Goal: Task Accomplishment & Management: Complete application form

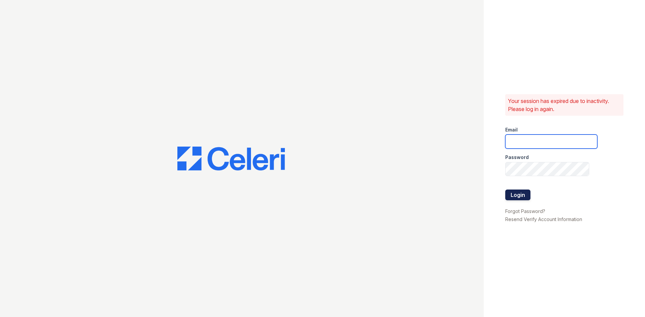
type input "glenrosa.pm@cafmanagement.com"
click at [525, 195] on button "Login" at bounding box center [517, 195] width 25 height 11
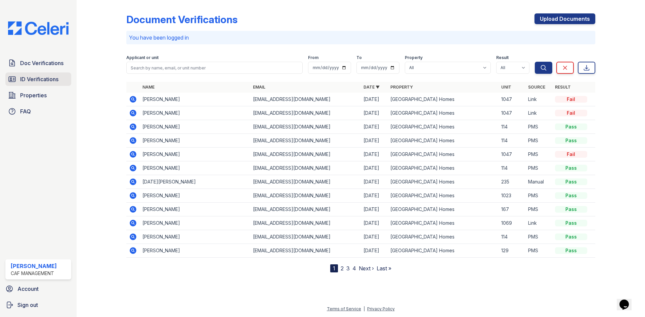
click at [39, 83] on span "ID Verifications" at bounding box center [39, 79] width 38 height 8
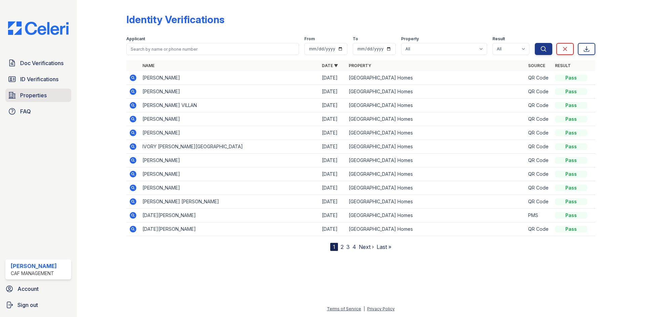
click at [39, 95] on span "Properties" at bounding box center [33, 95] width 27 height 8
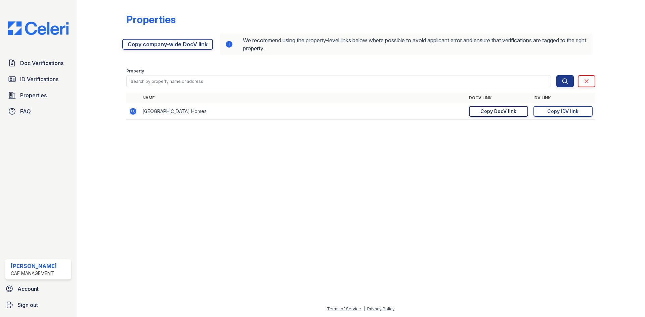
click at [490, 110] on div "Copy DocV link" at bounding box center [498, 111] width 36 height 7
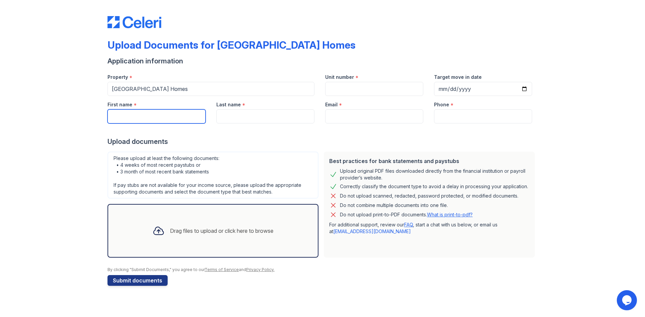
click at [175, 122] on input "First name" at bounding box center [156, 116] width 98 height 14
type input "Jesus"
click at [235, 115] on input "Last name" at bounding box center [265, 116] width 98 height 14
type input "Martinez"
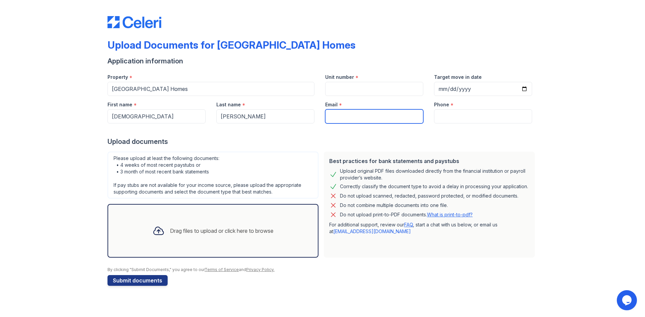
click at [353, 119] on input "Email" at bounding box center [374, 116] width 98 height 14
type input "[EMAIL_ADDRESS][DOMAIN_NAME]"
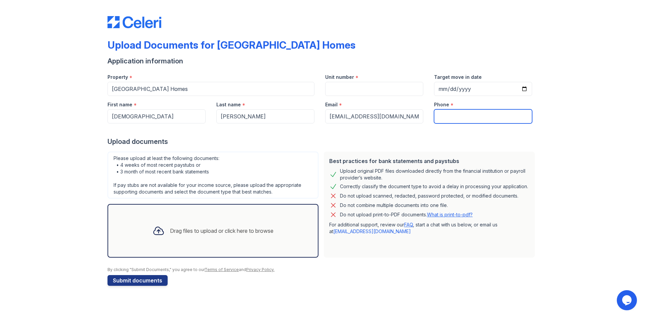
click at [453, 118] on input "Phone" at bounding box center [483, 116] width 98 height 14
type input "+16024722424"
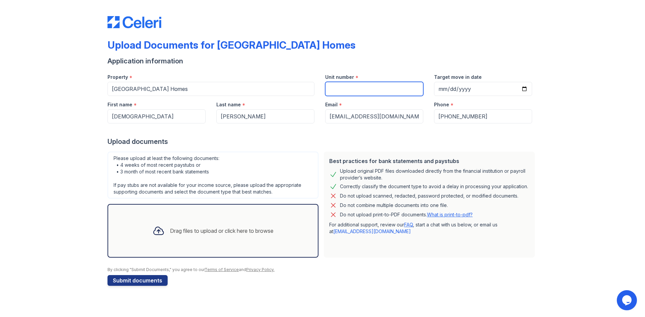
click at [369, 85] on input "Unit number" at bounding box center [374, 89] width 98 height 14
type input "1047"
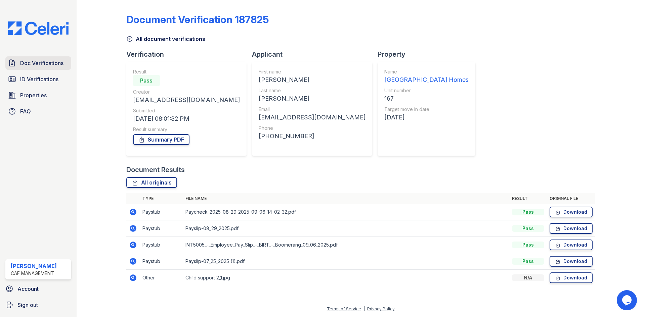
click at [42, 58] on link "Doc Verifications" at bounding box center [38, 62] width 66 height 13
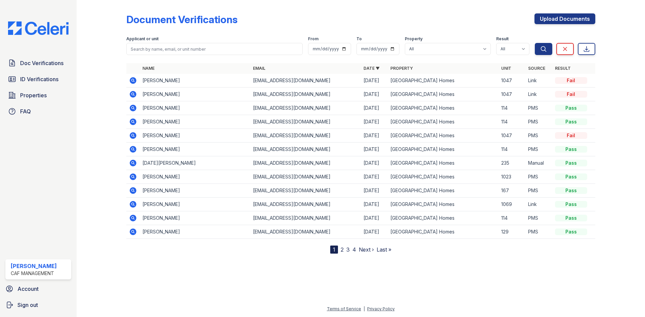
drag, startPoint x: 248, startPoint y: 275, endPoint x: 279, endPoint y: 286, distance: 33.4
click at [248, 276] on div at bounding box center [360, 285] width 547 height 41
drag, startPoint x: 37, startPoint y: 53, endPoint x: 40, endPoint y: 59, distance: 7.1
click at [38, 54] on div "Doc Verifications ID Verifications Properties FAQ Nicole Ramirez CAF Management…" at bounding box center [38, 158] width 77 height 317
click at [41, 61] on span "Doc Verifications" at bounding box center [41, 63] width 43 height 8
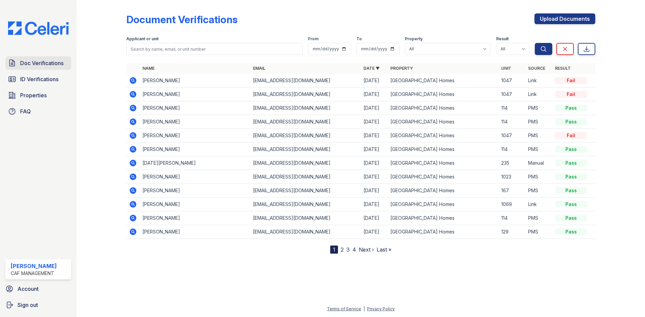
click at [34, 67] on span "Doc Verifications" at bounding box center [41, 63] width 43 height 8
click at [133, 148] on icon at bounding box center [133, 149] width 2 height 2
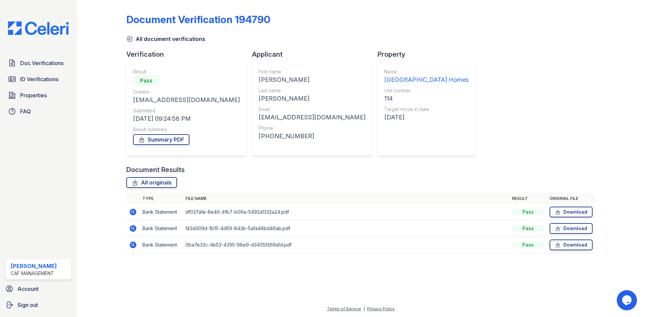
click at [159, 132] on div "Result summary" at bounding box center [186, 129] width 107 height 7
click at [158, 139] on link "Summary PDF" at bounding box center [161, 139] width 56 height 11
click at [130, 37] on icon at bounding box center [129, 39] width 7 height 7
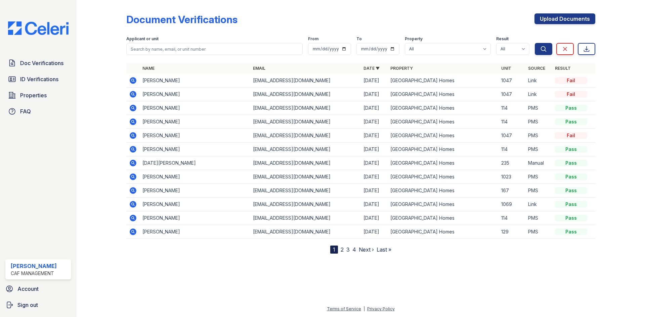
click at [132, 108] on icon at bounding box center [133, 108] width 2 height 2
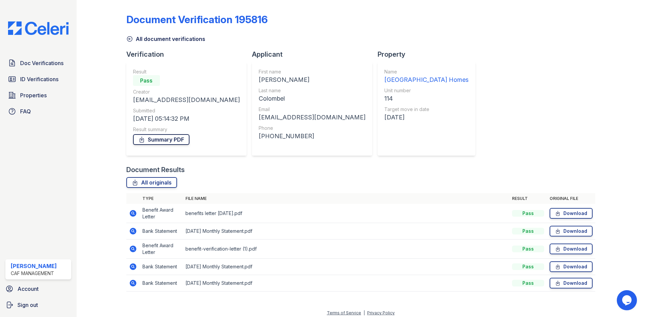
click at [159, 142] on link "Summary PDF" at bounding box center [161, 139] width 56 height 11
click at [130, 39] on icon at bounding box center [129, 39] width 7 height 7
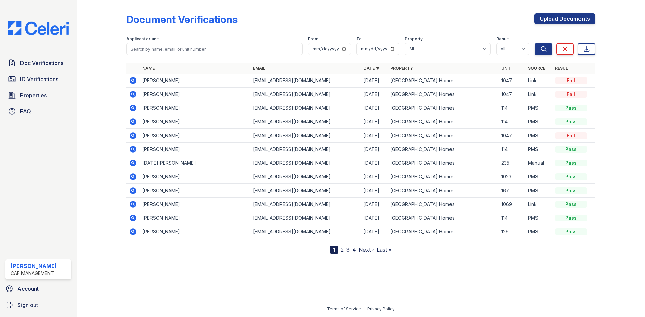
click at [134, 120] on icon at bounding box center [133, 122] width 7 height 7
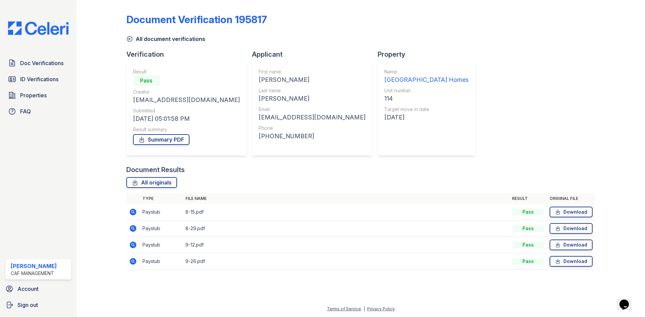
click at [141, 133] on div "Summary PDF" at bounding box center [186, 139] width 107 height 13
click at [140, 138] on icon at bounding box center [141, 139] width 7 height 7
